Goal: Communication & Community: Answer question/provide support

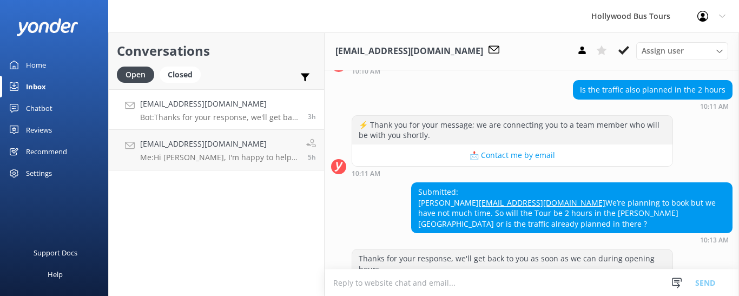
scroll to position [239, 0]
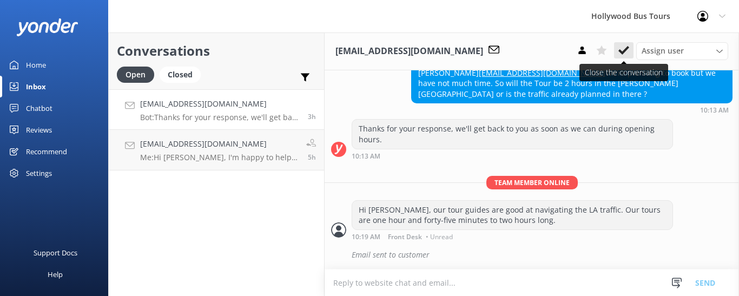
click at [627, 51] on icon at bounding box center [623, 50] width 11 height 11
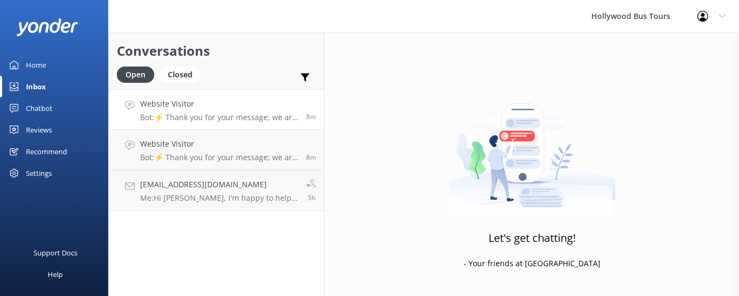
click at [234, 117] on p "Bot: ⚡ Thank you for your message; we are connecting you to a team member who w…" at bounding box center [219, 118] width 158 height 10
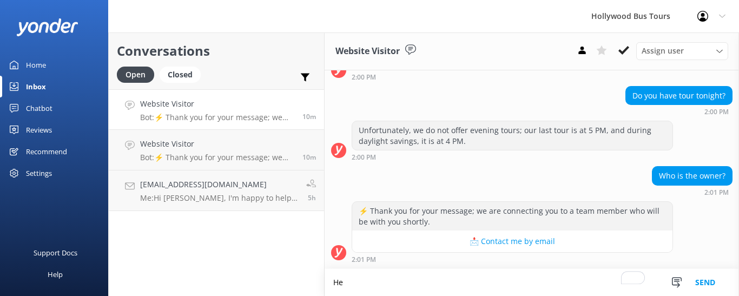
scroll to position [465, 0]
type textarea "Hello,"
click at [237, 154] on p "Bot: ⚡ Thank you for your message; we are connecting you to a team member who w…" at bounding box center [217, 158] width 154 height 10
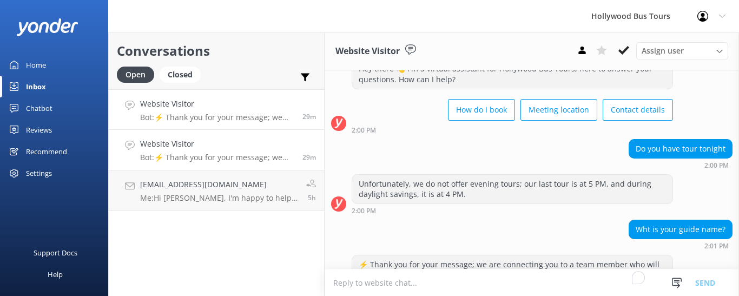
scroll to position [93, 0]
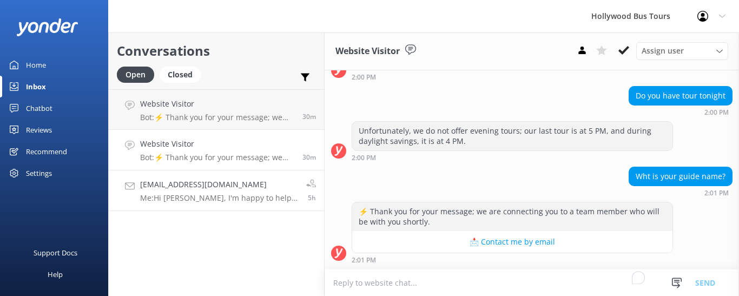
click at [233, 193] on div "Bargadocohraiza@gmail.com Me: Hi Aiza, I'm happy to help answer your questions.…" at bounding box center [219, 191] width 158 height 24
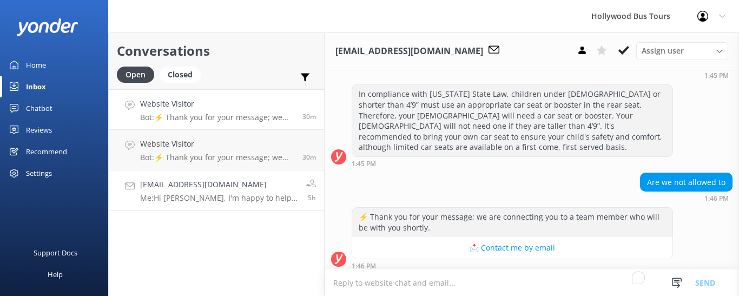
click at [227, 107] on h4 "Website Visitor" at bounding box center [217, 104] width 154 height 12
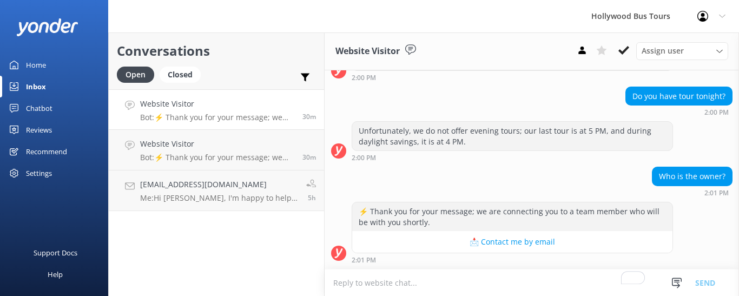
scroll to position [464, 0]
click at [257, 116] on p "Bot: ⚡ Thank you for your message; we are connecting you to a team member who w…" at bounding box center [217, 118] width 154 height 10
click at [234, 112] on div "Website Visitor Bot: ⚡ Thank you for your message; we are connecting you to a t…" at bounding box center [217, 109] width 154 height 23
click at [229, 150] on h4 "Website Visitor" at bounding box center [217, 144] width 154 height 12
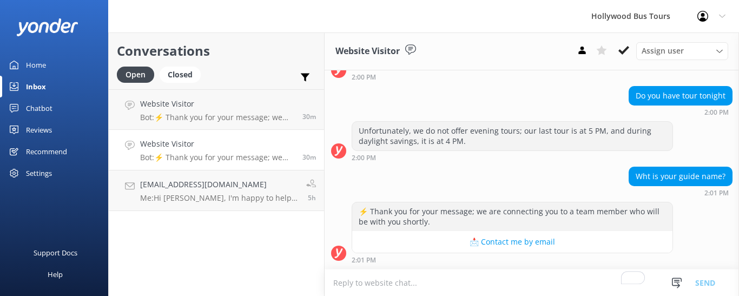
click at [193, 151] on div "Website Visitor Bot: ⚡ Thank you for your message; we are connecting you to a t…" at bounding box center [217, 150] width 154 height 24
click at [233, 107] on h4 "Website Visitor" at bounding box center [217, 104] width 154 height 12
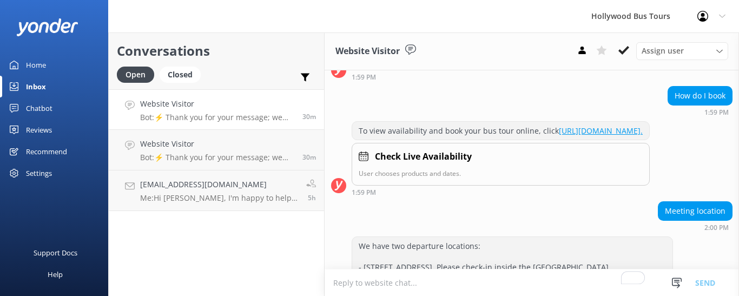
scroll to position [464, 0]
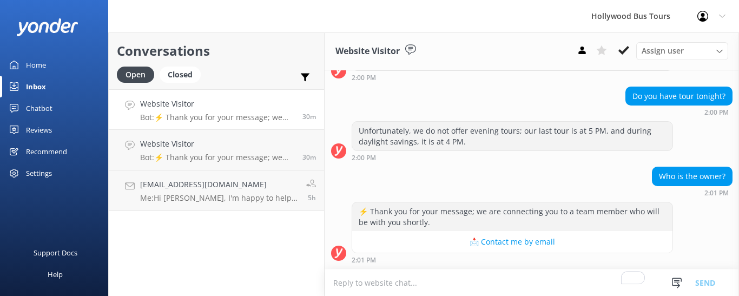
click at [386, 279] on textarea "To enrich screen reader interactions, please activate Accessibility in Grammarl…" at bounding box center [532, 282] width 414 height 27
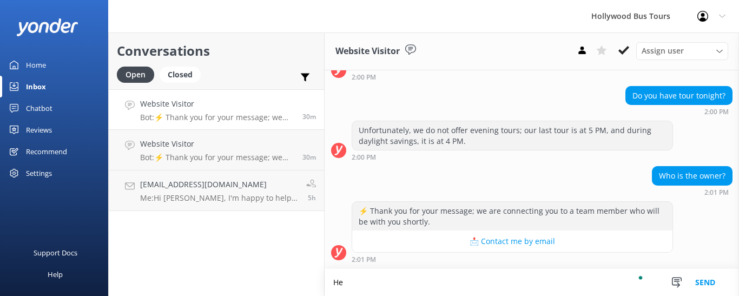
scroll to position [465, 0]
type textarea "Hello, I'm happy to help answer your questions. How can I help you?"
click at [705, 282] on button "Send" at bounding box center [705, 282] width 41 height 27
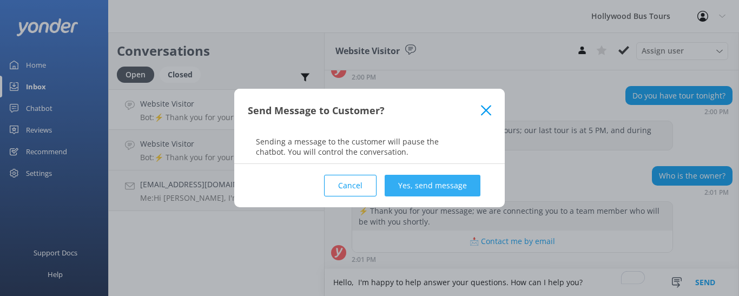
click at [427, 191] on button "Yes, send message" at bounding box center [433, 186] width 96 height 22
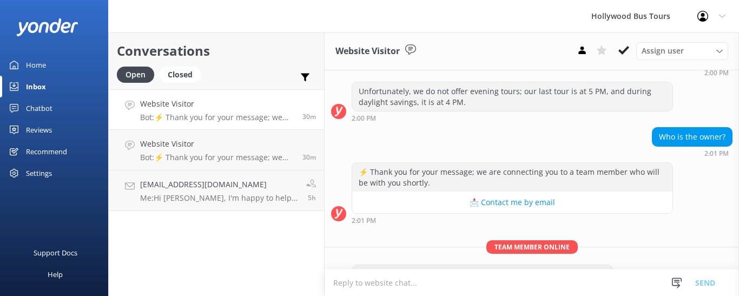
scroll to position [534, 0]
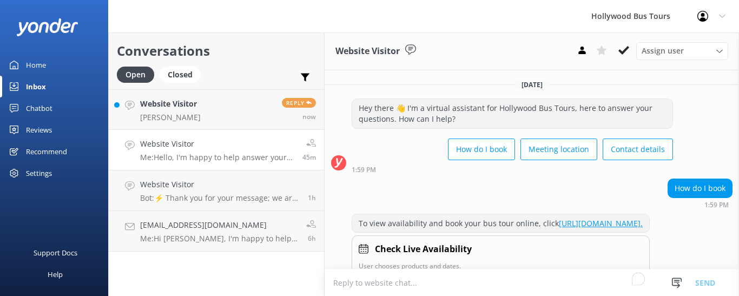
scroll to position [534, 0]
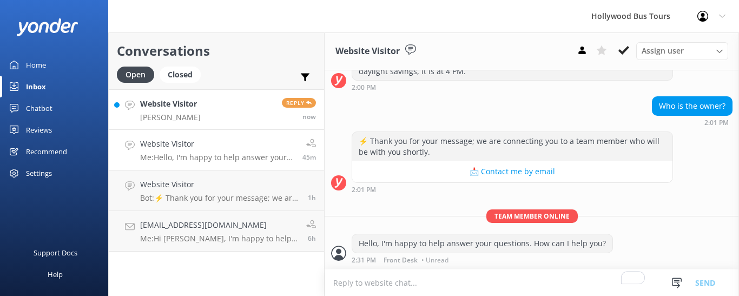
click at [197, 108] on h4 "Website Visitor" at bounding box center [170, 104] width 61 height 12
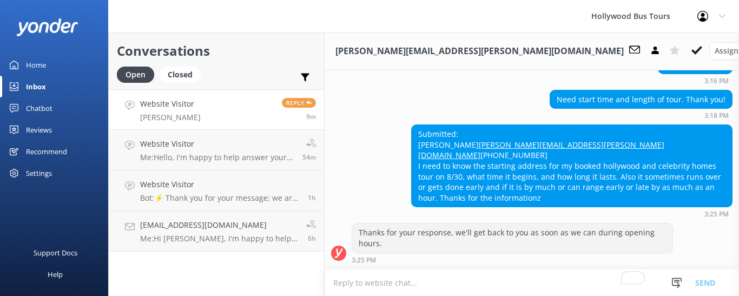
scroll to position [342, 0]
drag, startPoint x: 479, startPoint y: 134, endPoint x: 414, endPoint y: 136, distance: 64.4
click at [414, 136] on div "Submitted: Rebecca Sayre [EMAIL_ADDRESS][PERSON_NAME][DOMAIN_NAME] [PHONE_NUMBE…" at bounding box center [572, 166] width 320 height 82
copy div "[PERSON_NAME]"
click at [355, 280] on textarea "To enrich screen reader interactions, please activate Accessibility in Grammarl…" at bounding box center [532, 282] width 414 height 27
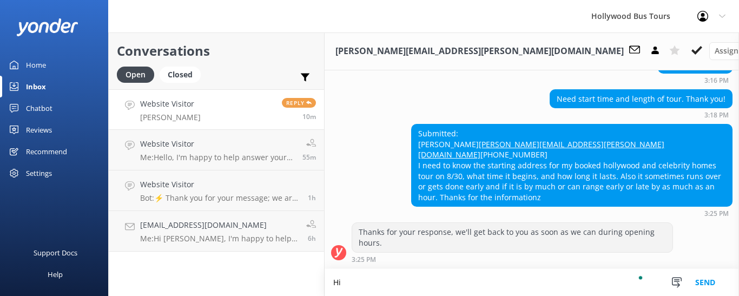
scroll to position [343, 0]
type textarea "Hi [PERSON_NAME],"
